Goal: Task Accomplishment & Management: Use online tool/utility

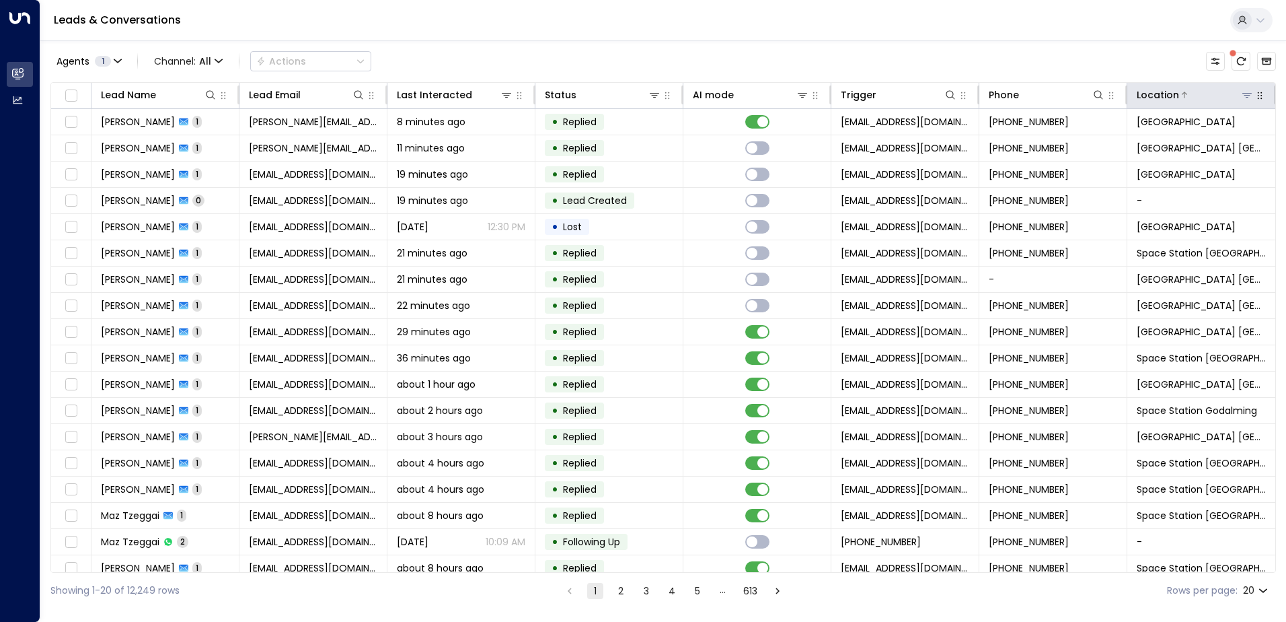
click at [1243, 100] on button at bounding box center [1246, 94] width 13 height 13
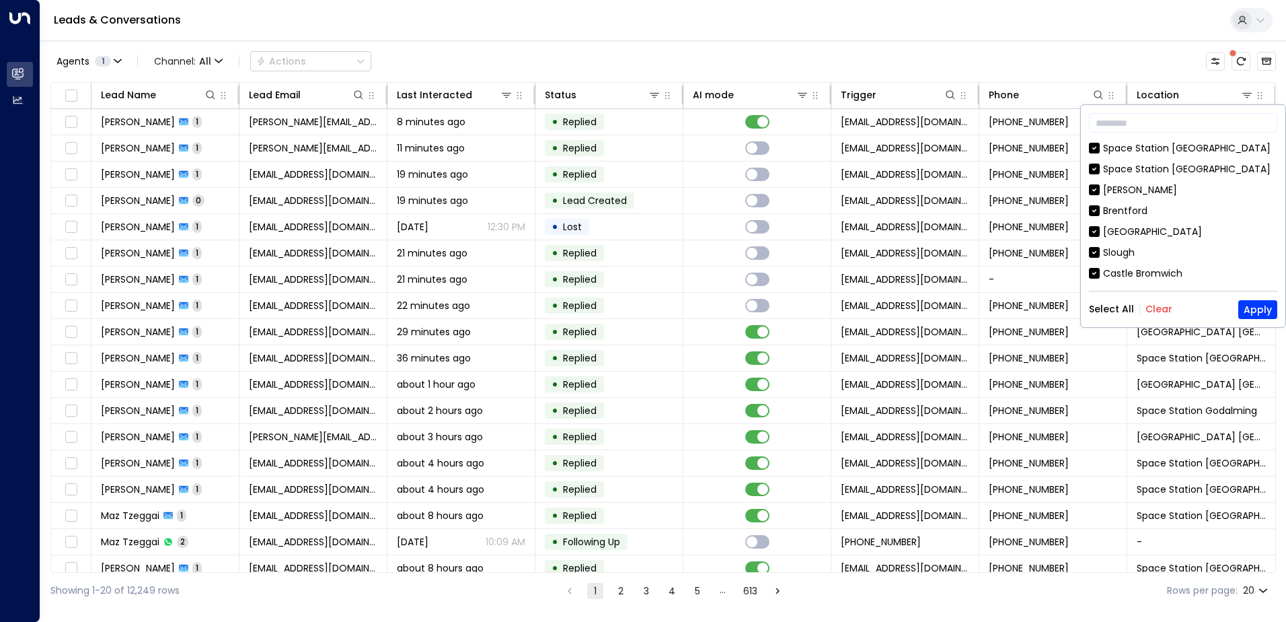
click at [1153, 310] on button "Clear" at bounding box center [1159, 308] width 27 height 11
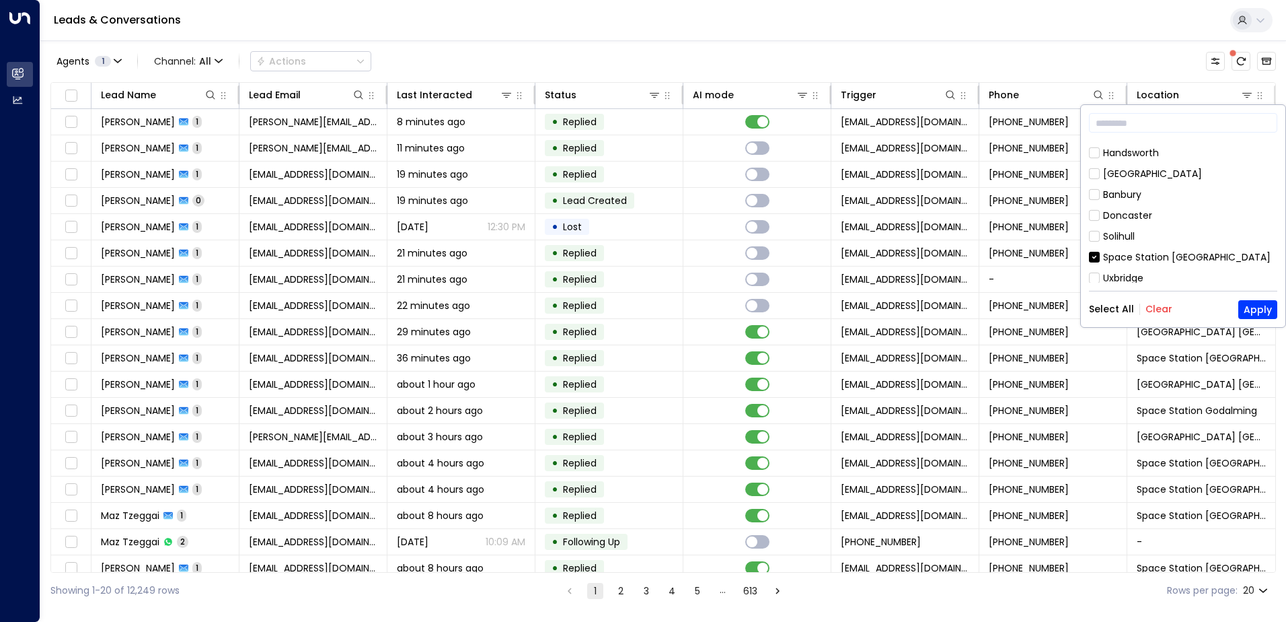
scroll to position [728, 0]
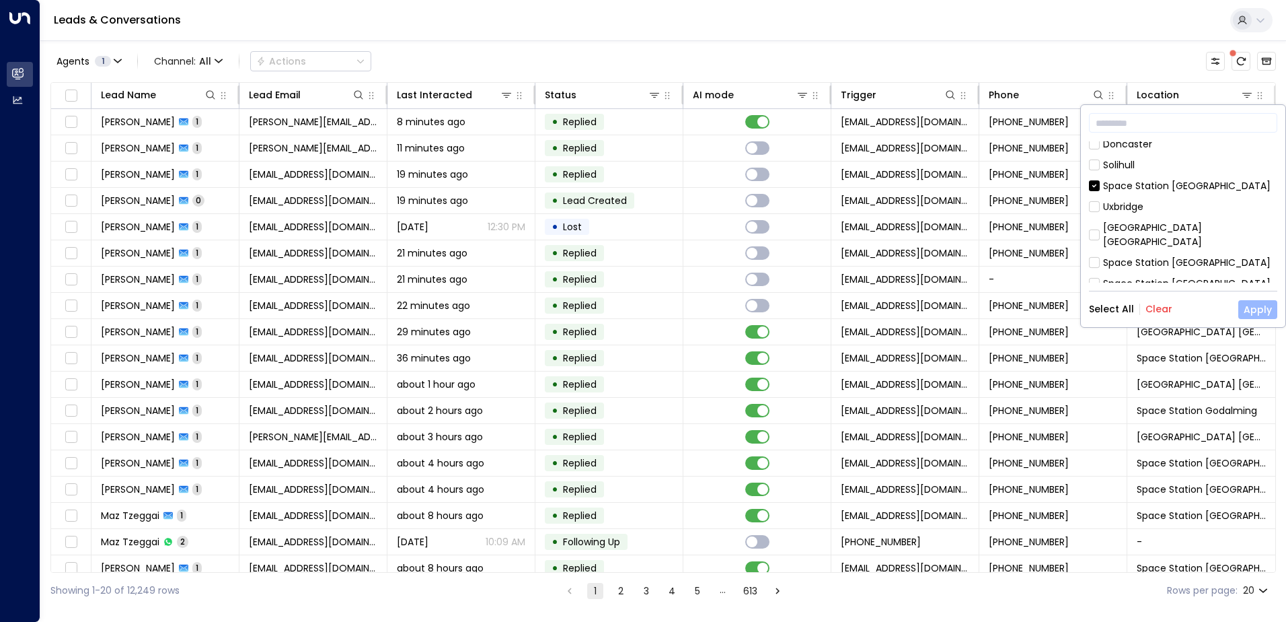
click at [1261, 307] on button "Apply" at bounding box center [1257, 309] width 39 height 19
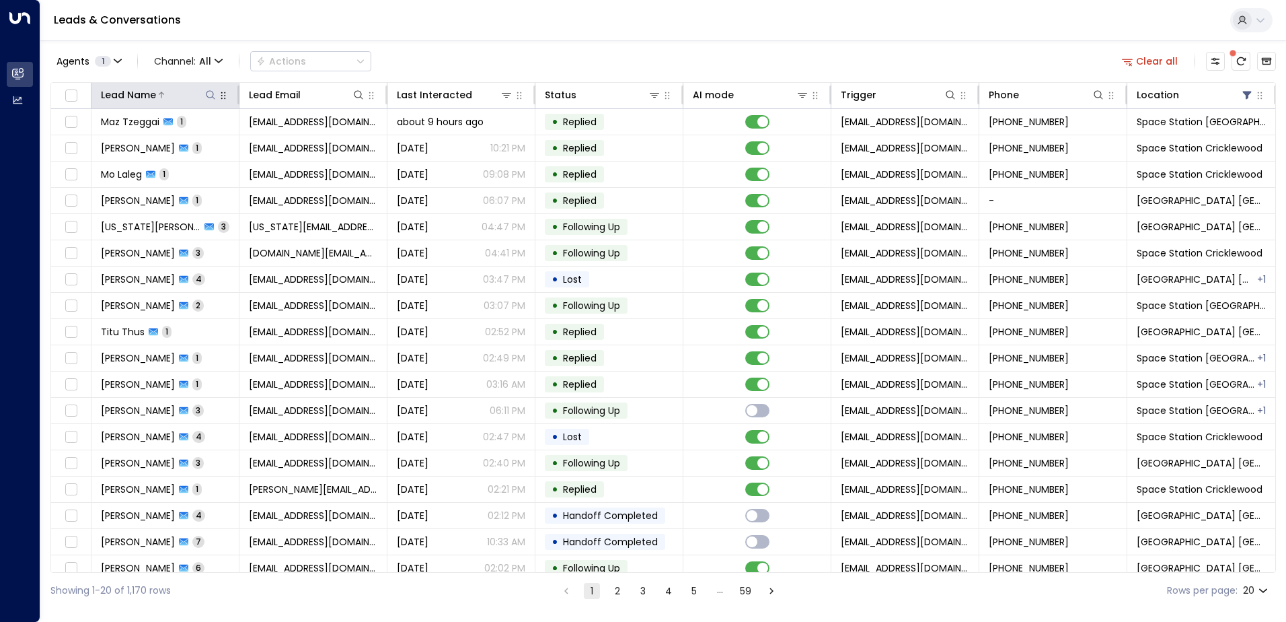
click at [206, 93] on icon at bounding box center [210, 94] width 11 height 11
type input "*****"
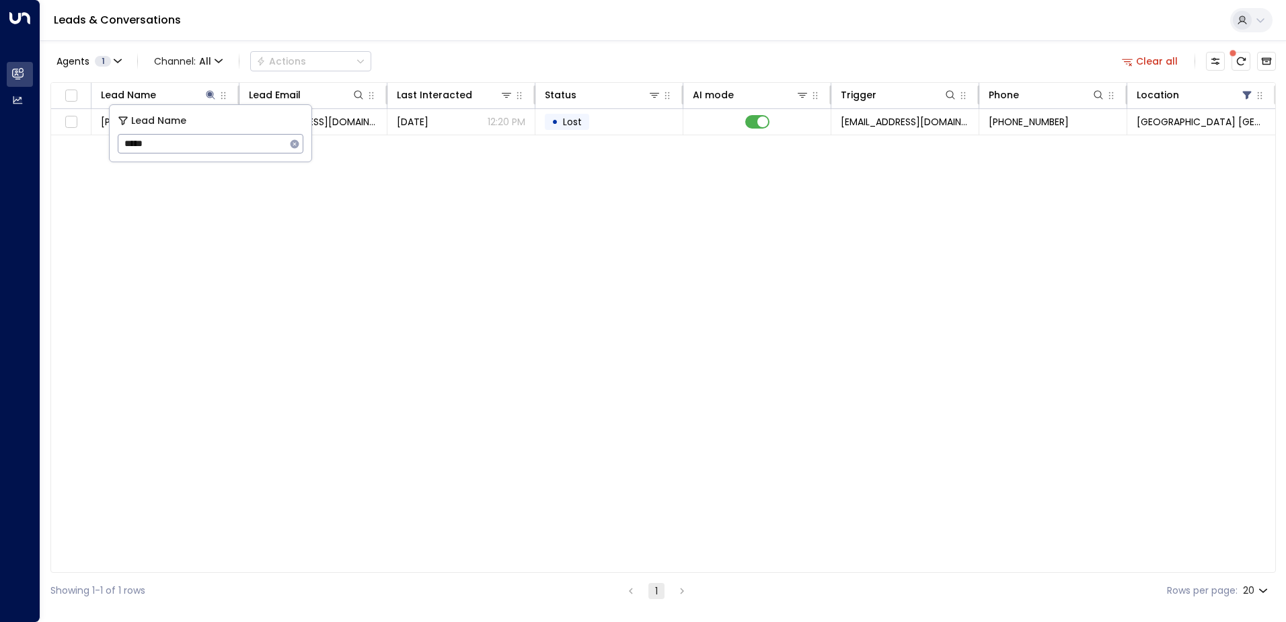
click at [676, 233] on div "Lead Name Lead Email Last Interacted Status AI mode Trigger Phone Location [GEO…" at bounding box center [663, 327] width 1226 height 490
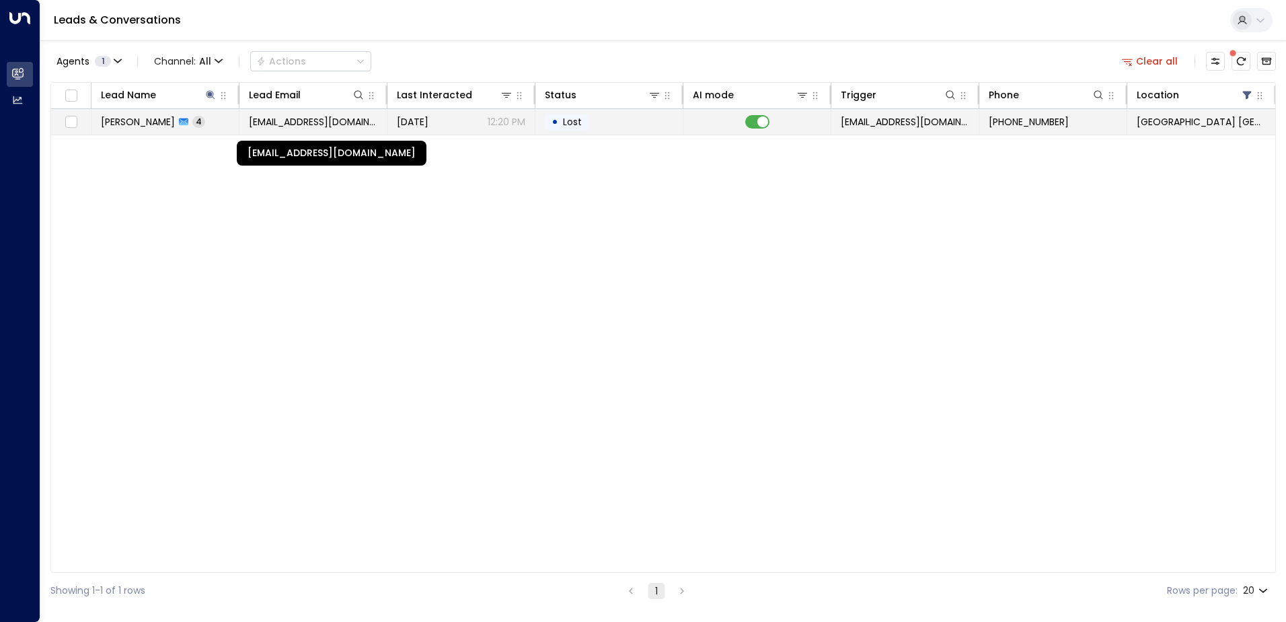
click at [334, 126] on span "[EMAIL_ADDRESS][DOMAIN_NAME]" at bounding box center [313, 121] width 128 height 13
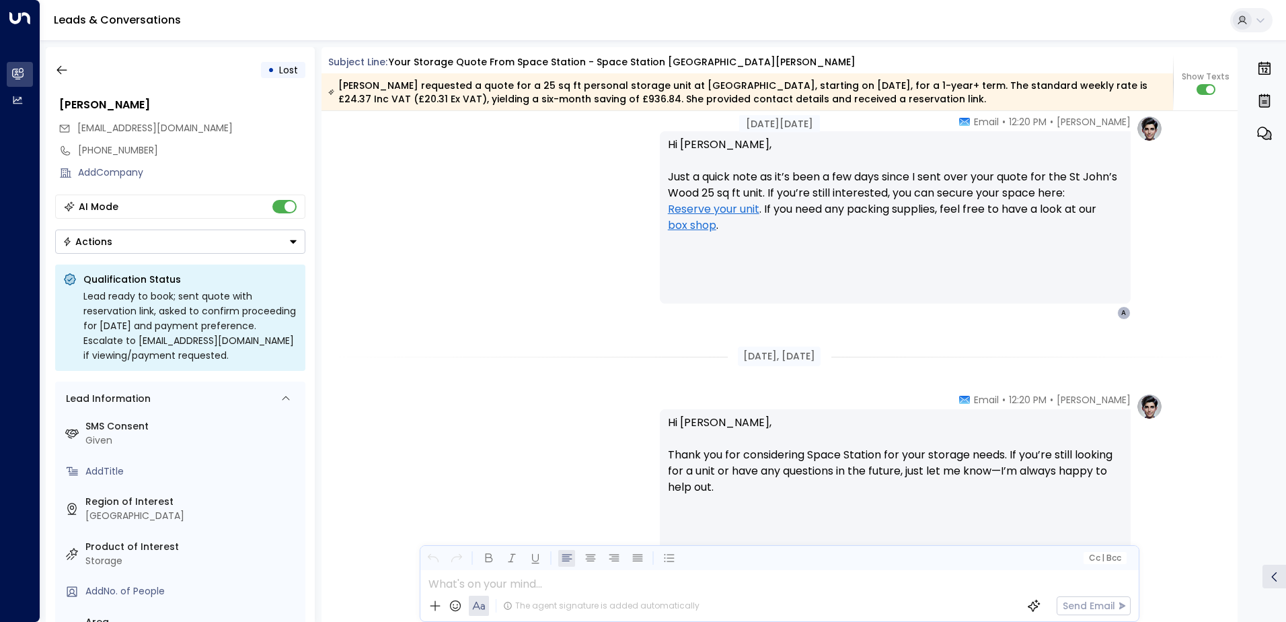
scroll to position [1168, 0]
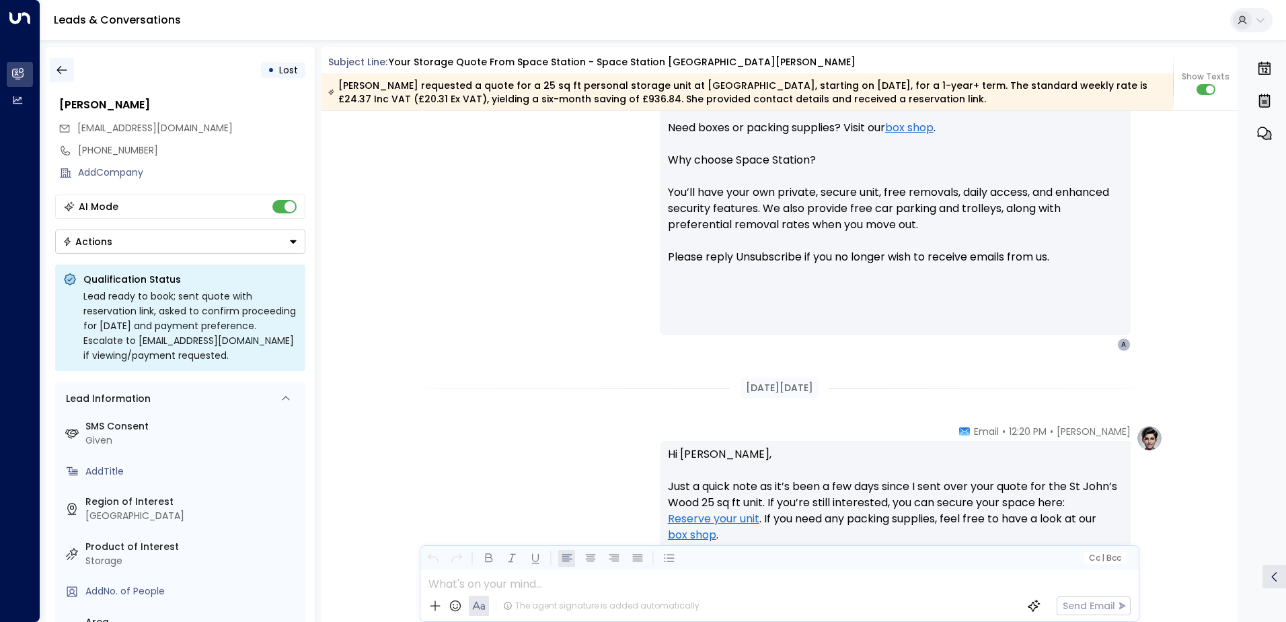
click at [64, 69] on icon "button" at bounding box center [61, 69] width 13 height 13
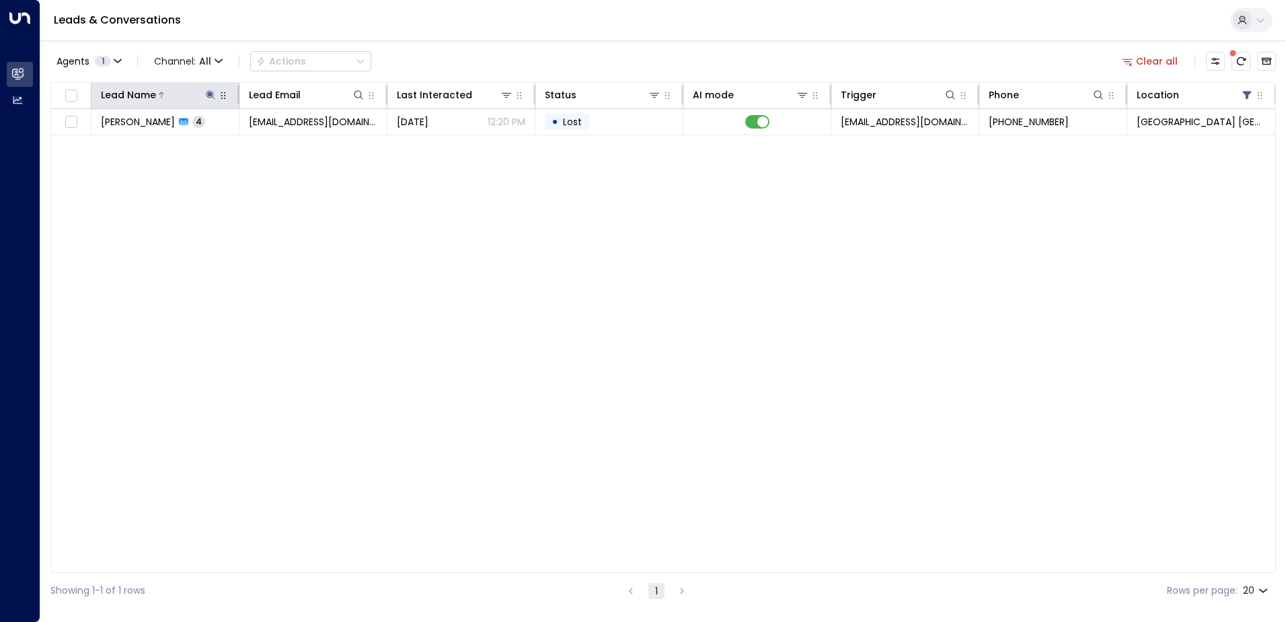
click at [210, 95] on icon at bounding box center [210, 94] width 9 height 9
click at [295, 140] on icon "button" at bounding box center [295, 143] width 9 height 9
click at [202, 145] on input "text" at bounding box center [211, 143] width 186 height 25
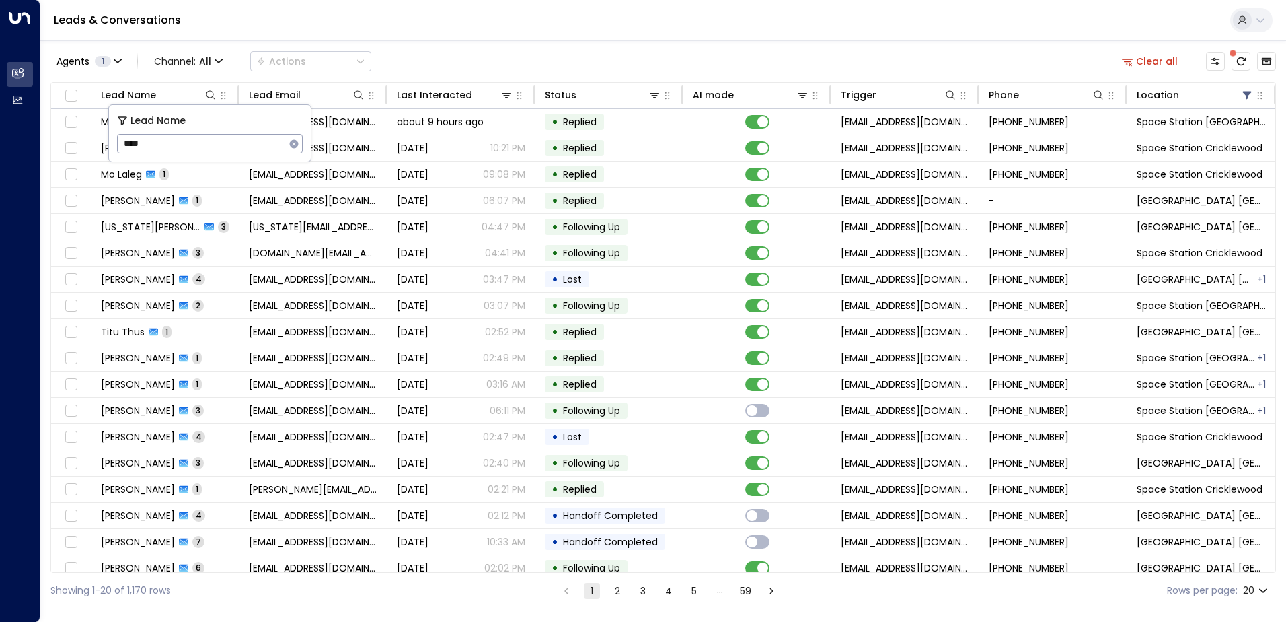
type input "*****"
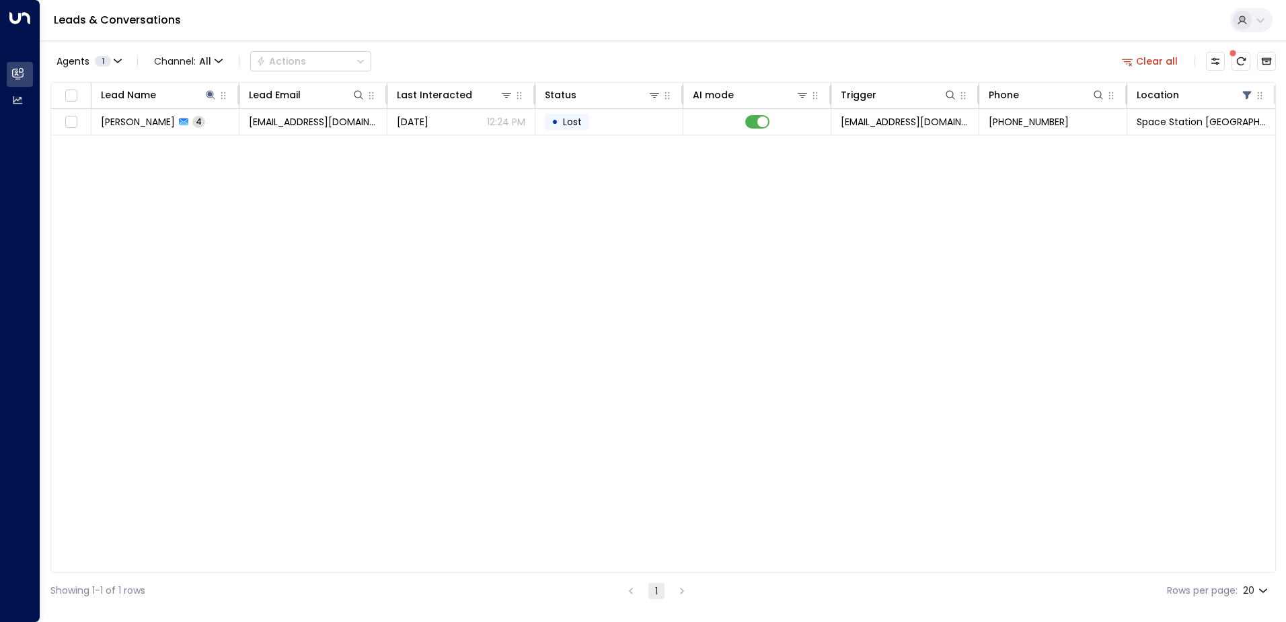
click at [393, 248] on div "Lead Name Lead Email Last Interacted Status AI mode Trigger Phone Location [PER…" at bounding box center [663, 327] width 1226 height 490
click at [214, 96] on icon at bounding box center [210, 94] width 11 height 11
click at [213, 93] on icon at bounding box center [210, 94] width 11 height 11
click at [292, 145] on icon "button" at bounding box center [295, 143] width 9 height 9
click at [251, 140] on input "text" at bounding box center [211, 143] width 186 height 25
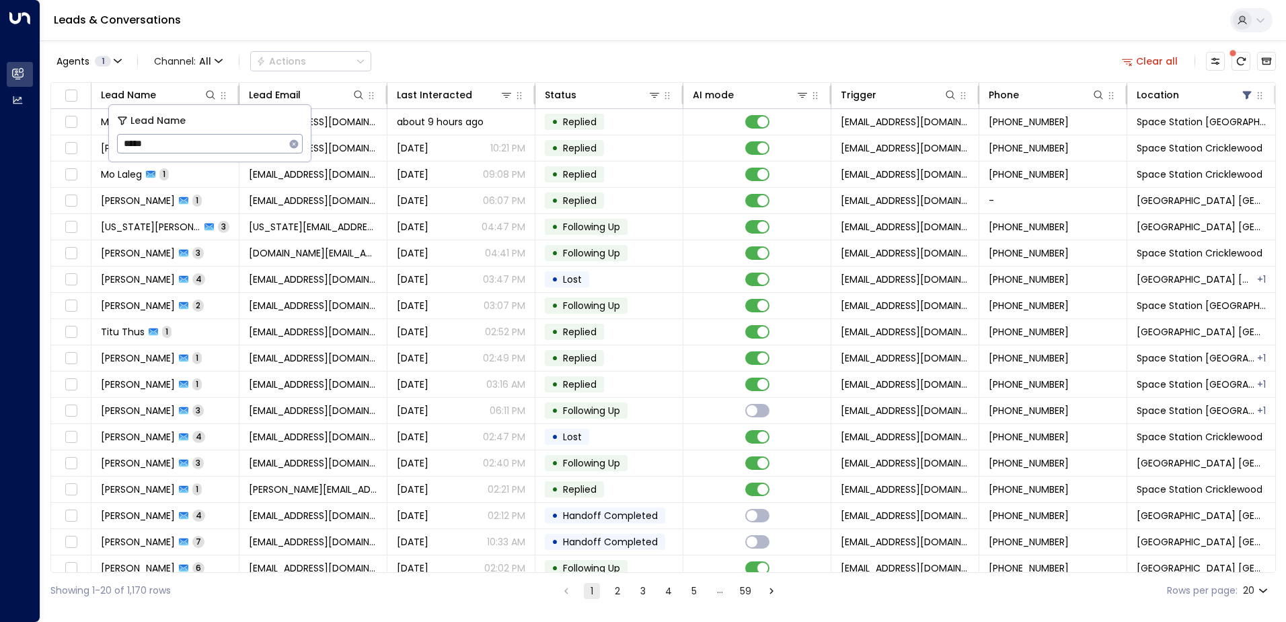
type input "******"
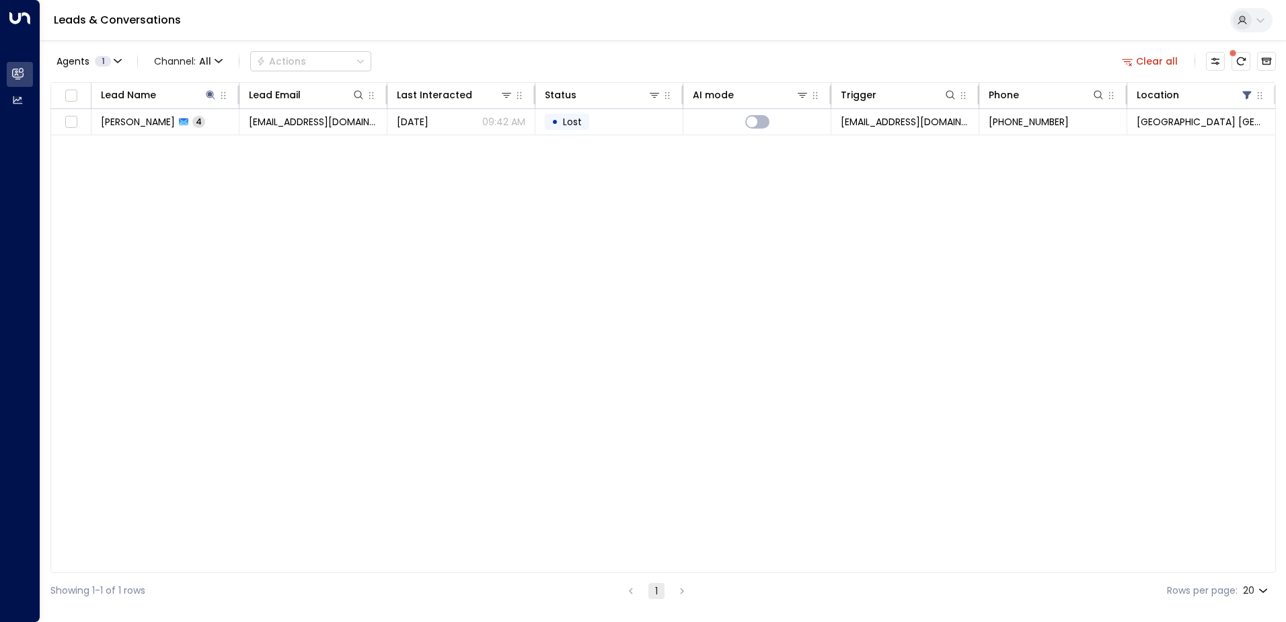
click at [455, 59] on div "Agents 1 Channel: All Actions Clear all" at bounding box center [663, 61] width 1226 height 28
click at [213, 96] on icon at bounding box center [210, 94] width 9 height 9
click at [210, 94] on icon at bounding box center [210, 94] width 9 height 9
click at [293, 145] on icon "button" at bounding box center [294, 144] width 11 height 11
click at [252, 145] on input "text" at bounding box center [211, 143] width 186 height 25
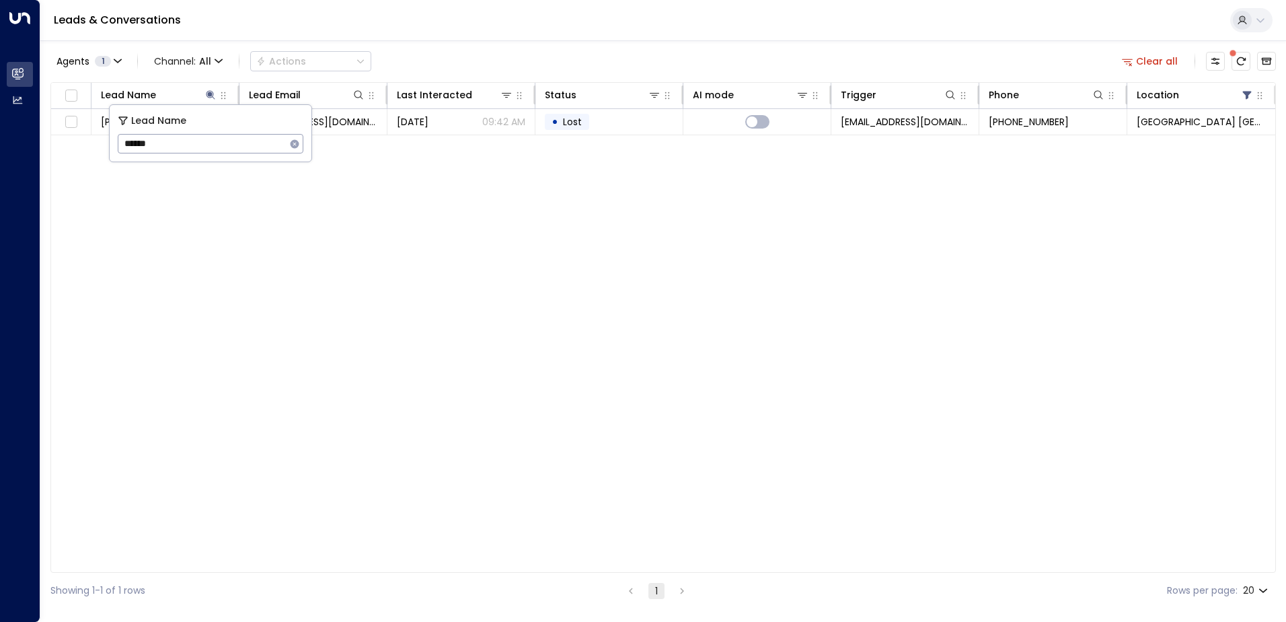
type input "******"
click at [593, 65] on div "Agents 1 Channel: All Actions Clear all" at bounding box center [663, 61] width 1226 height 28
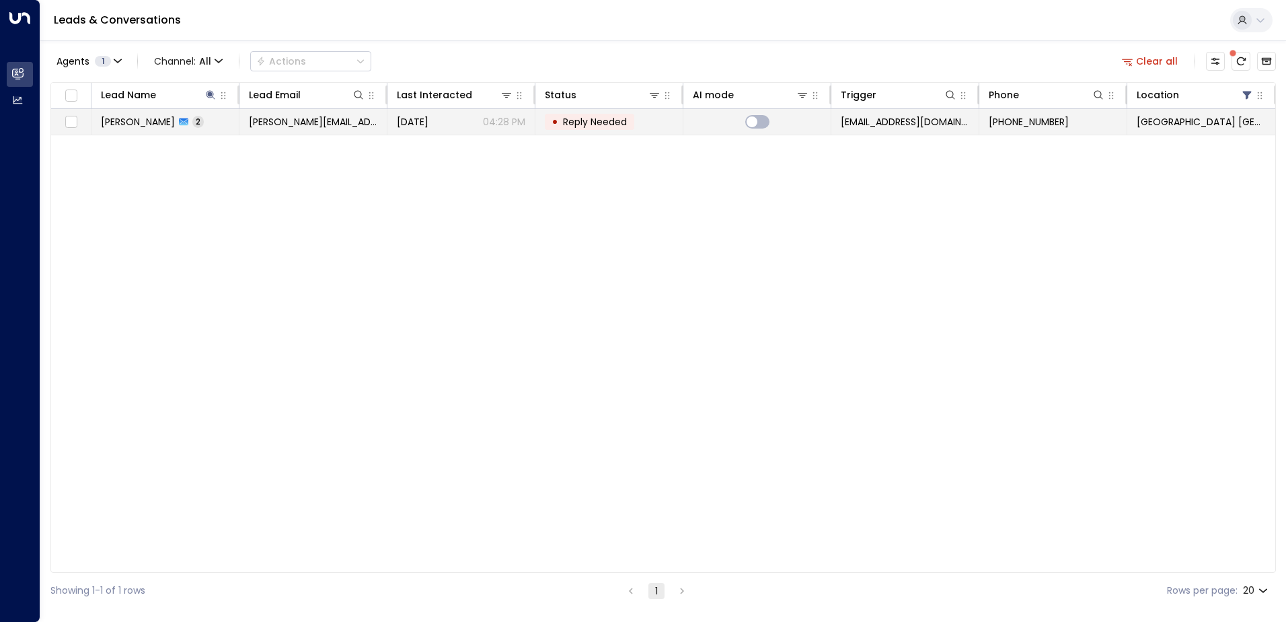
click at [328, 126] on span "[PERSON_NAME][EMAIL_ADDRESS][PERSON_NAME][DOMAIN_NAME]" at bounding box center [313, 121] width 128 height 13
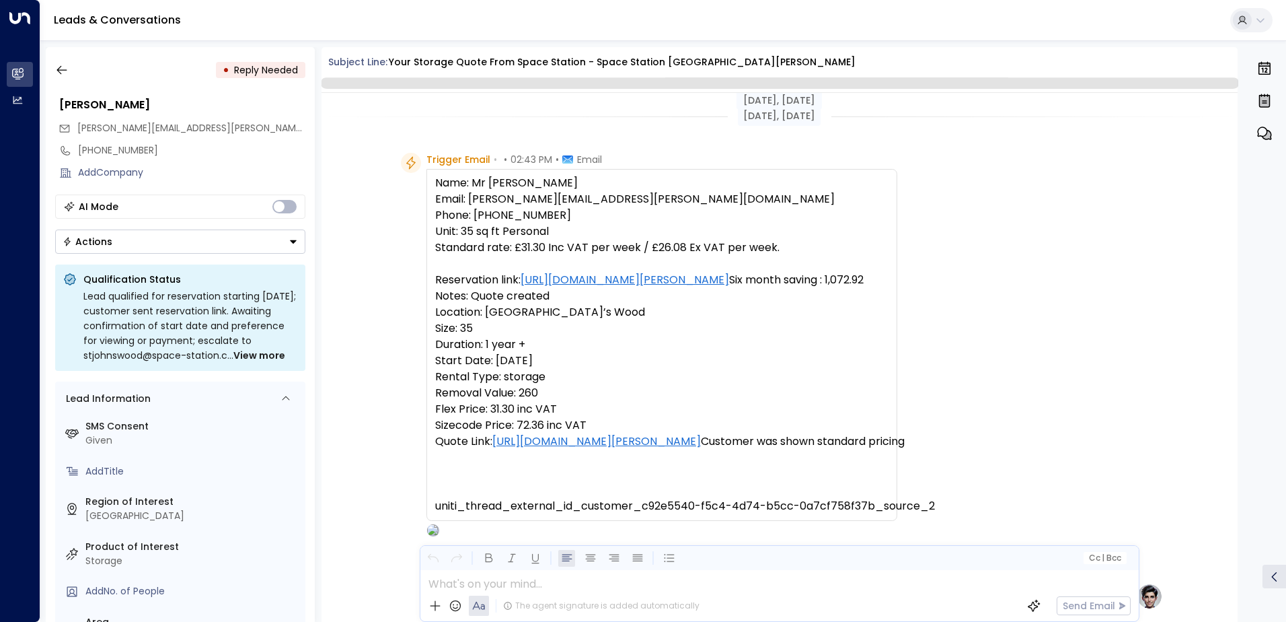
scroll to position [725, 0]
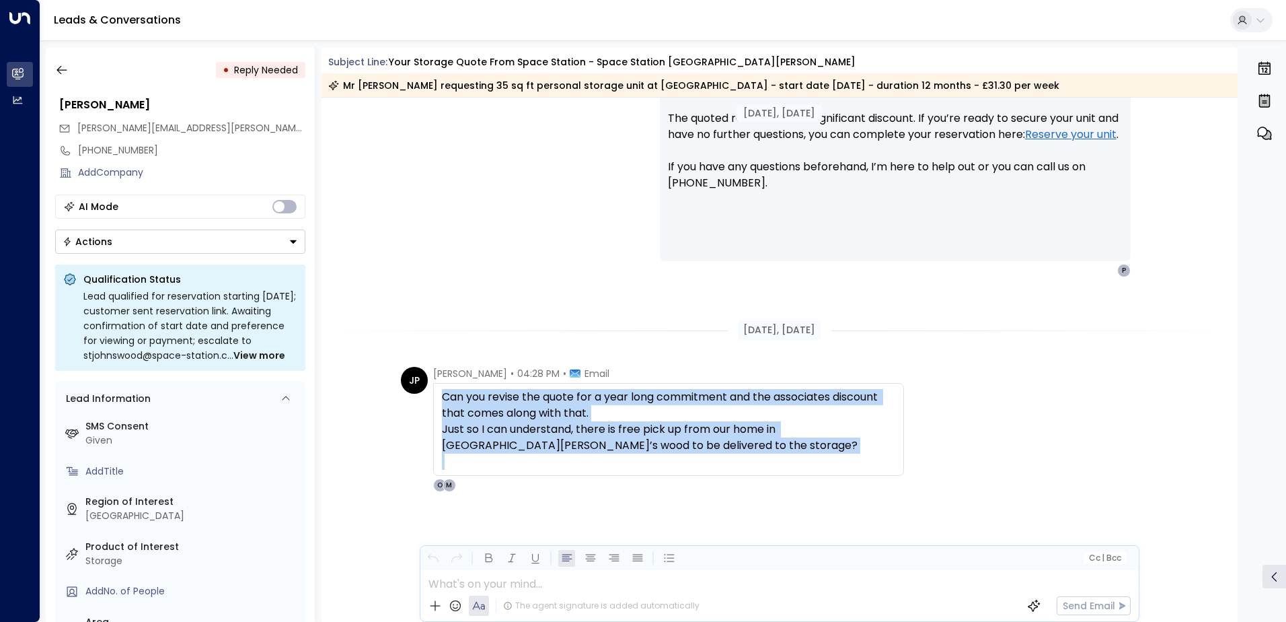
drag, startPoint x: 597, startPoint y: 459, endPoint x: 433, endPoint y: 394, distance: 177.0
click at [433, 394] on div "Can you revise the quote for a year long commitment and the associates discount…" at bounding box center [668, 429] width 471 height 93
drag, startPoint x: 433, startPoint y: 394, endPoint x: 507, endPoint y: 406, distance: 75.5
copy div "Can you revise the quote for a year long commitment and the associates discount…"
